Goal: Check status: Check status

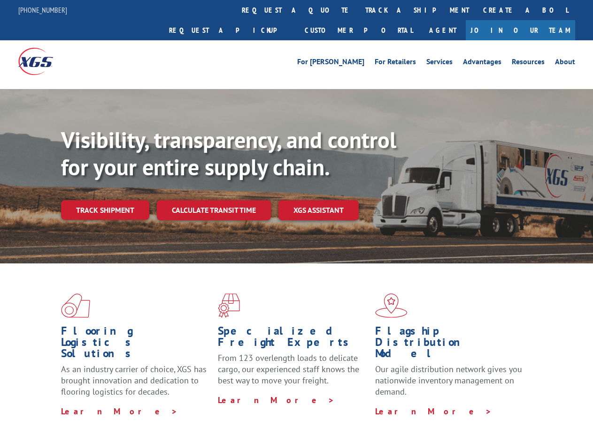
click at [296, 221] on div "Visibility, transparency, and control for your entire supply chain. Track shipm…" at bounding box center [327, 192] width 532 height 131
click at [358, 10] on link "track a shipment" at bounding box center [417, 10] width 118 height 20
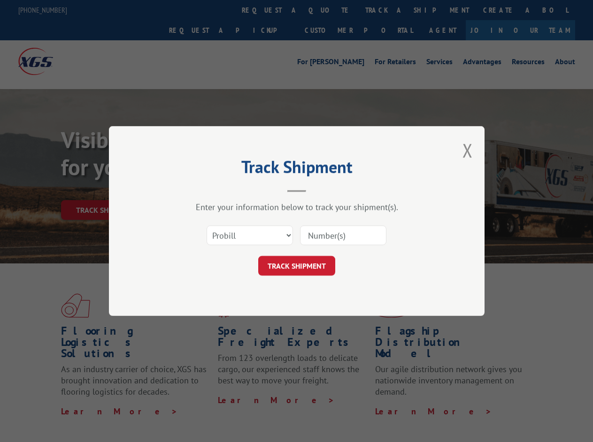
click at [327, 10] on div "Track Shipment Enter your information below to track your shipment(s). Select c…" at bounding box center [296, 221] width 593 height 442
click at [386, 10] on div "Track Shipment Enter your information below to track your shipment(s). Select c…" at bounding box center [296, 221] width 593 height 442
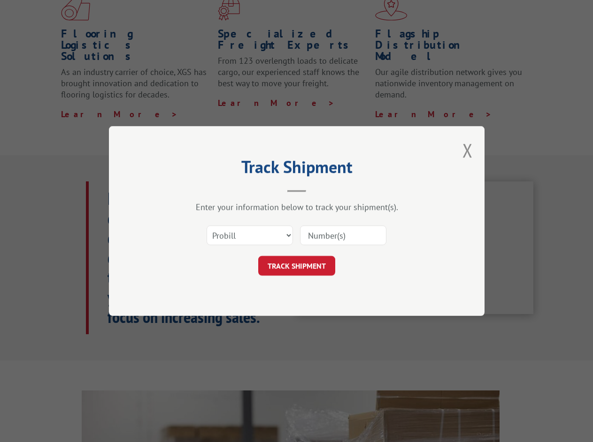
click at [105, 190] on div "Track Shipment Enter your information below to track your shipment(s). Select c…" at bounding box center [296, 221] width 593 height 442
click at [213, 190] on header "Track Shipment" at bounding box center [296, 176] width 281 height 32
click at [319, 190] on header "Track Shipment" at bounding box center [296, 176] width 281 height 32
